Goal: Task Accomplishment & Management: Manage account settings

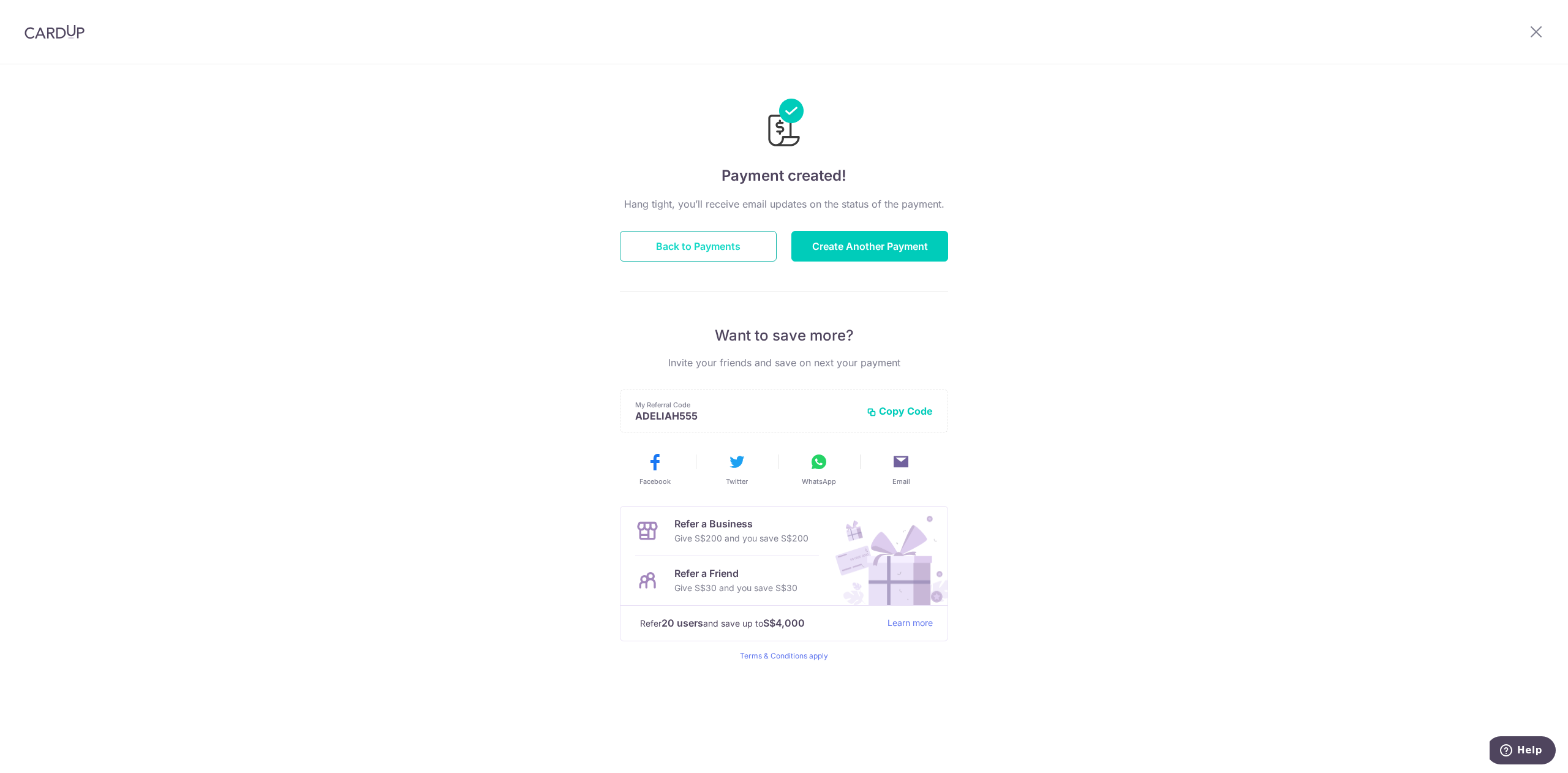
click at [745, 249] on button "Back to Payments" at bounding box center [698, 246] width 157 height 31
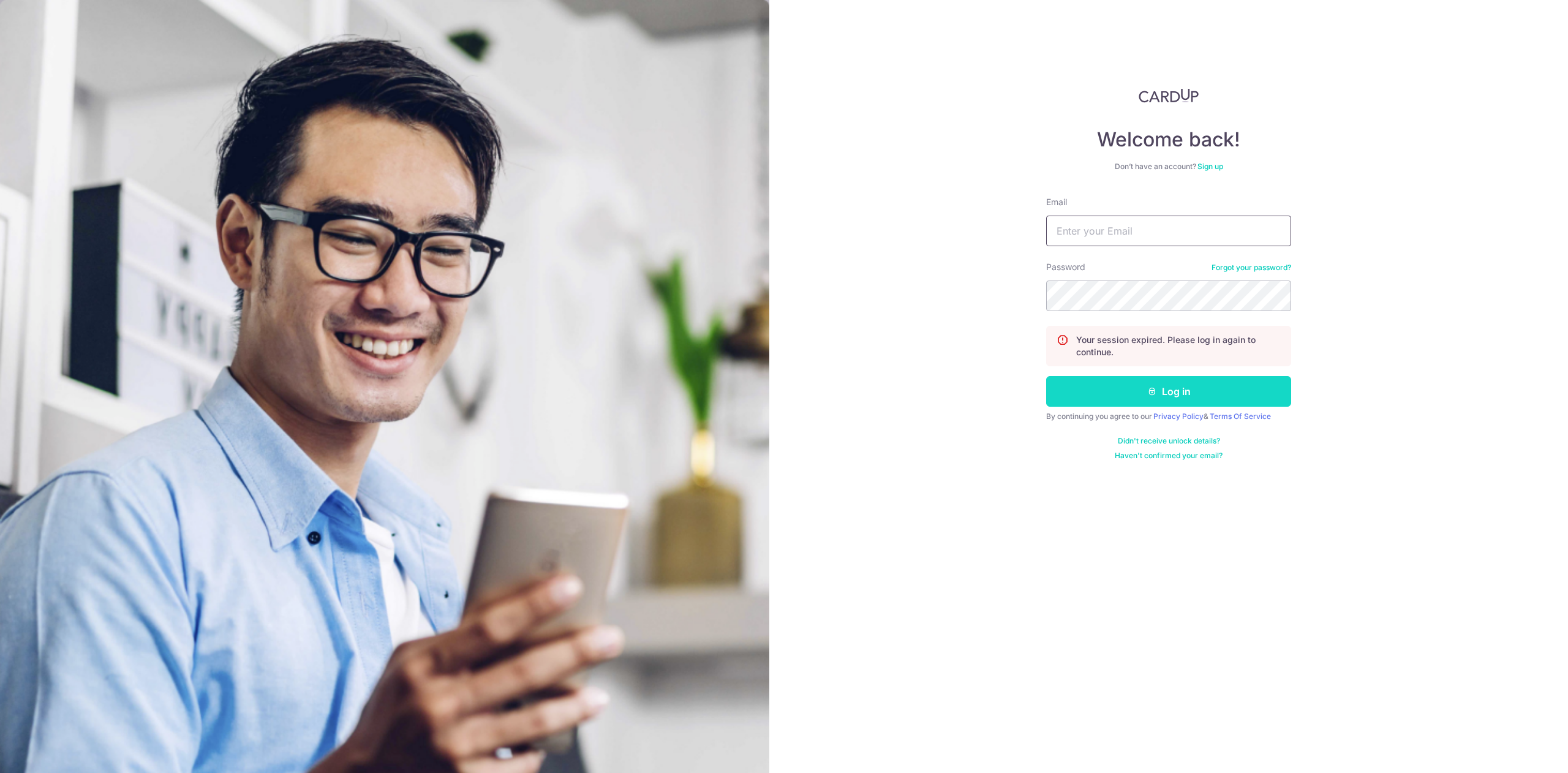
type input "adwtHome@gmail.com"
click at [1211, 386] on button "Log in" at bounding box center [1168, 391] width 245 height 31
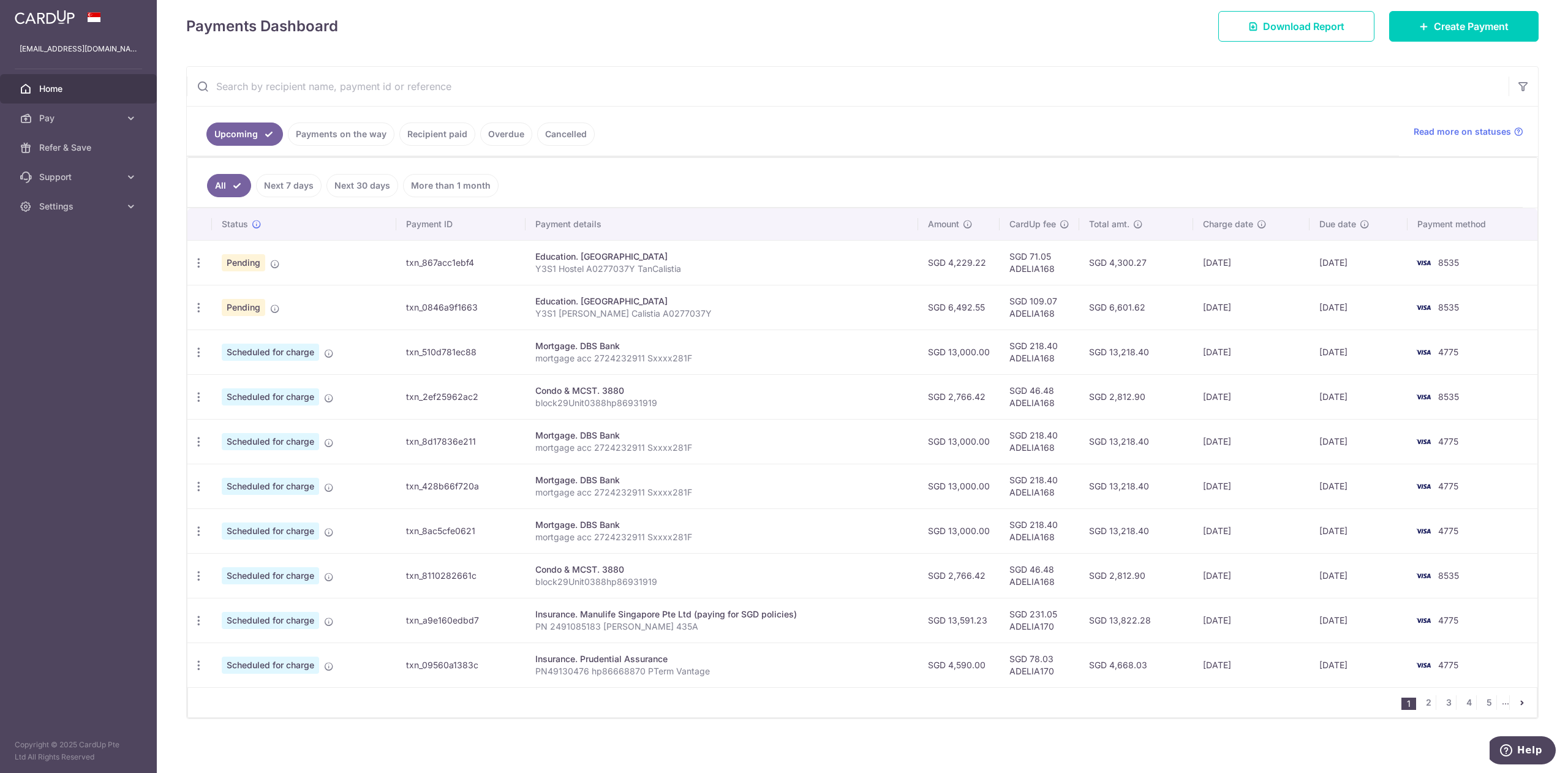
scroll to position [180, 0]
